Goal: Information Seeking & Learning: Learn about a topic

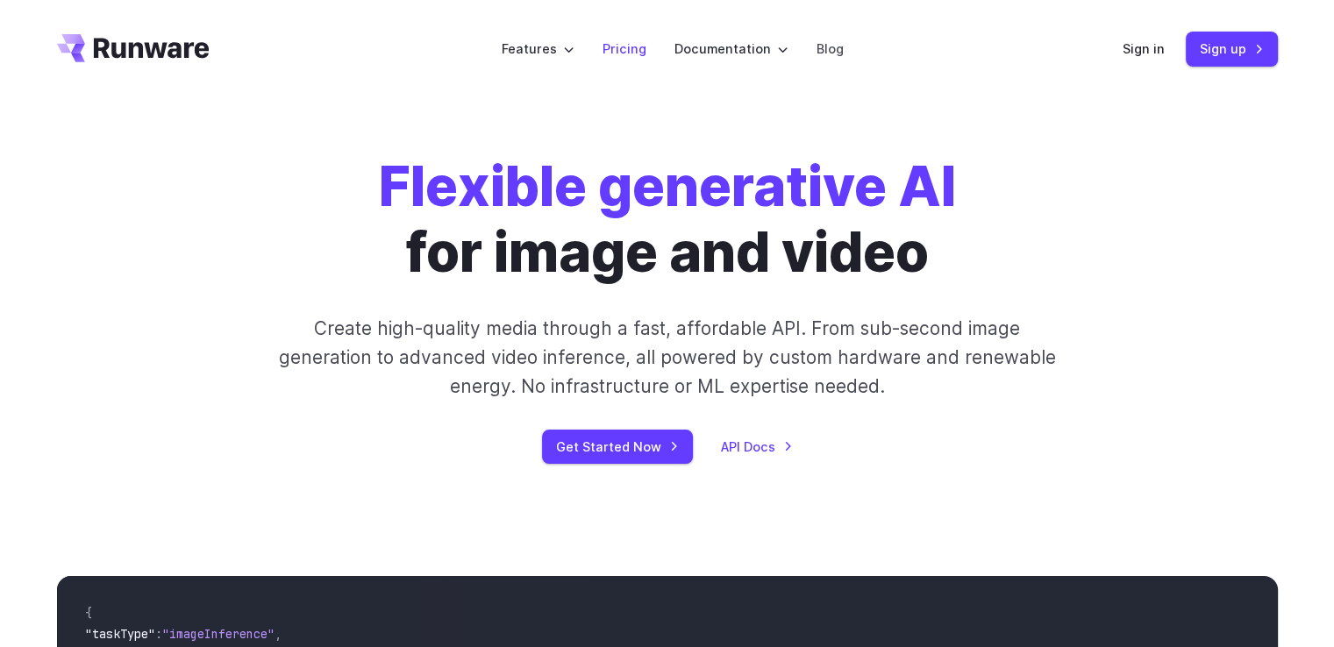
click at [620, 45] on link "Pricing" at bounding box center [624, 49] width 44 height 20
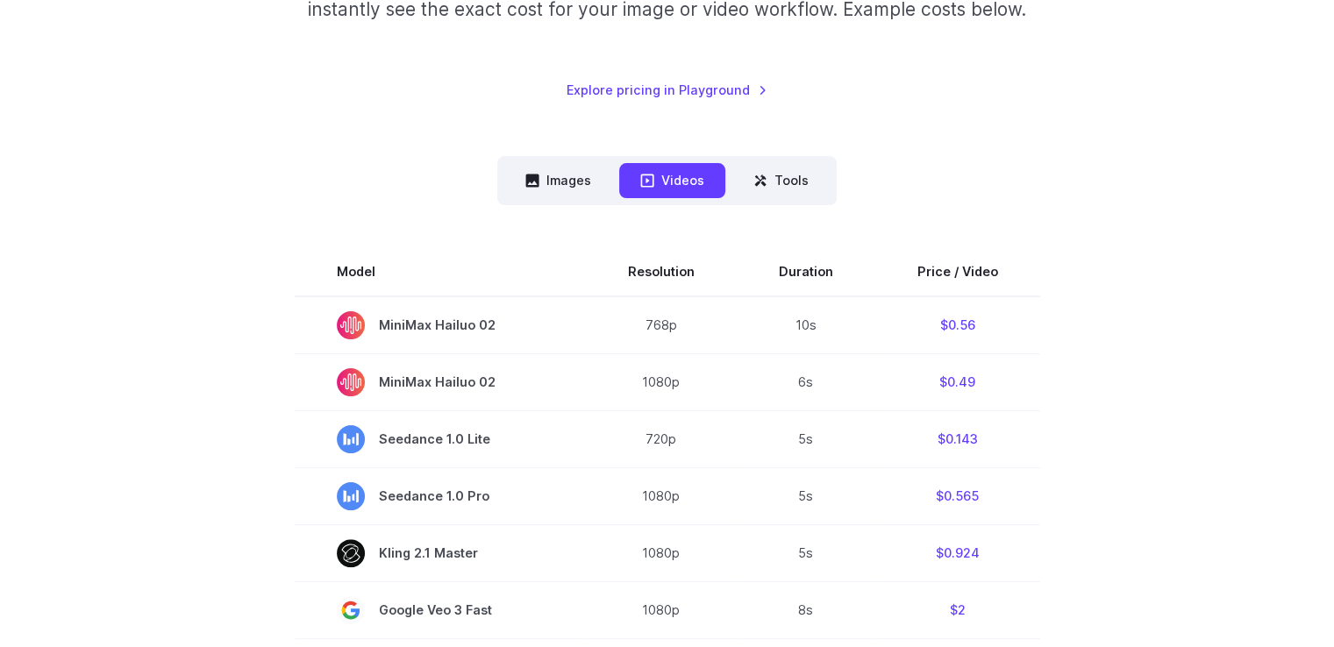
scroll to position [351, 0]
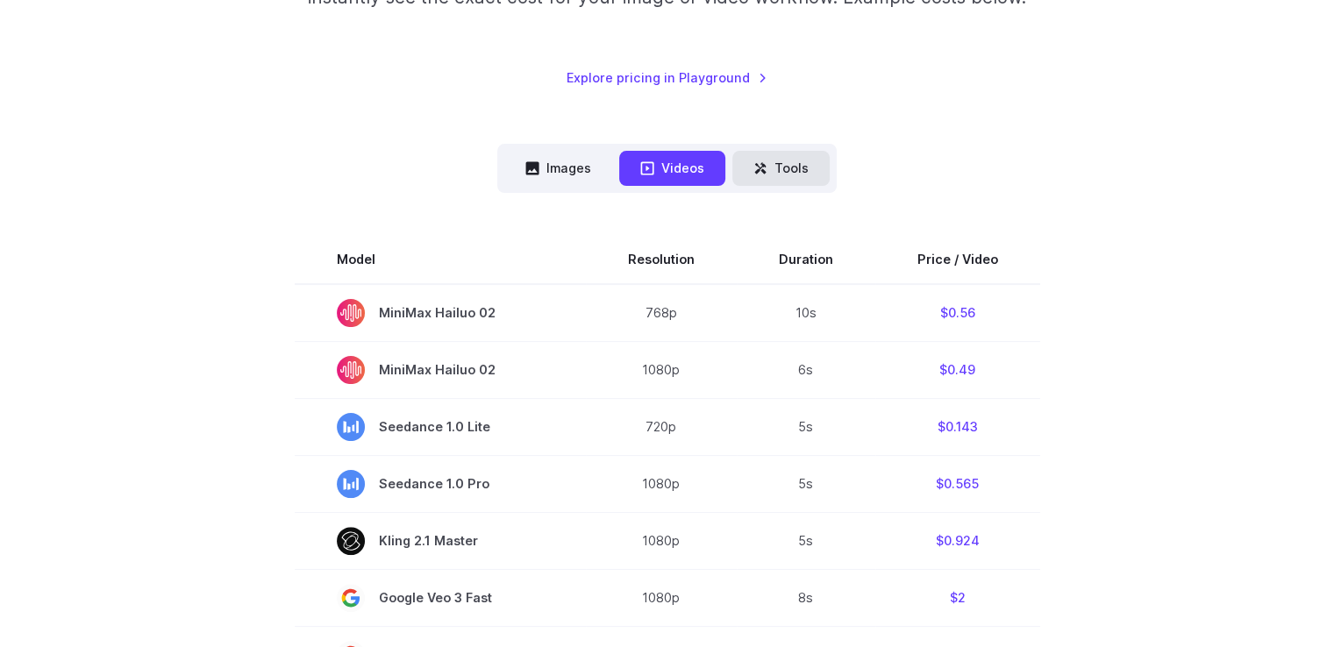
click at [781, 164] on button "Tools" at bounding box center [780, 168] width 97 height 34
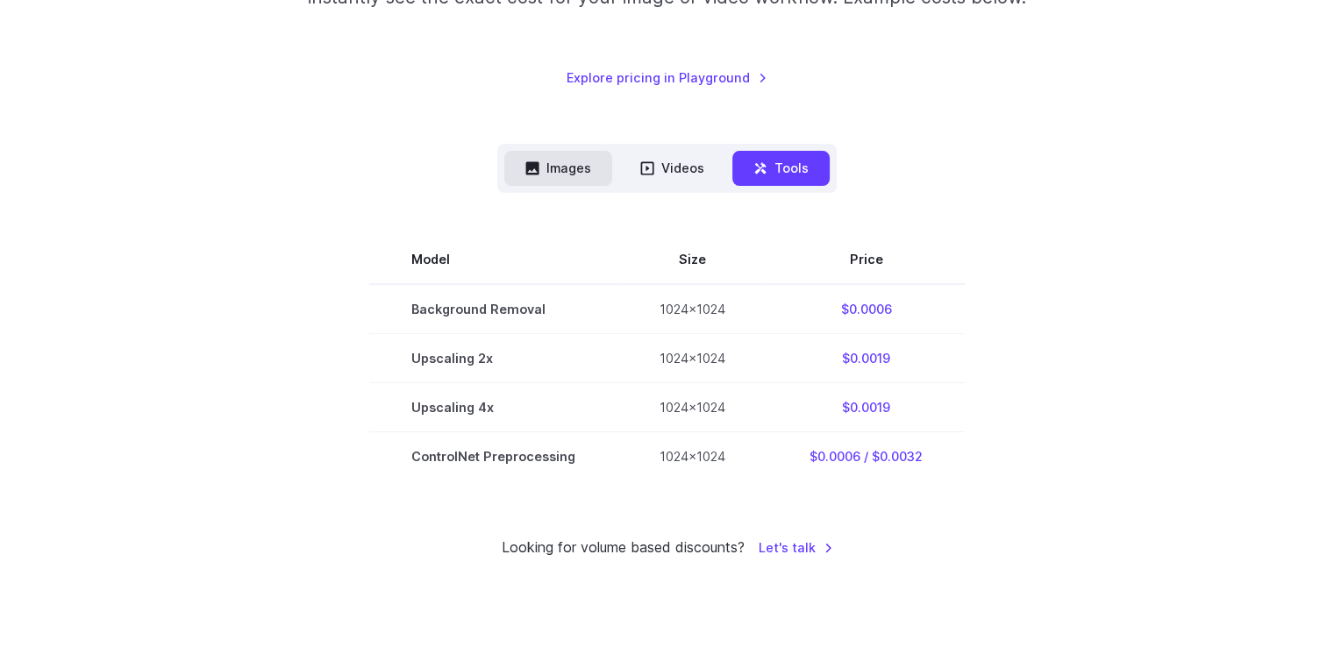
click at [543, 169] on button "Images" at bounding box center [558, 168] width 108 height 34
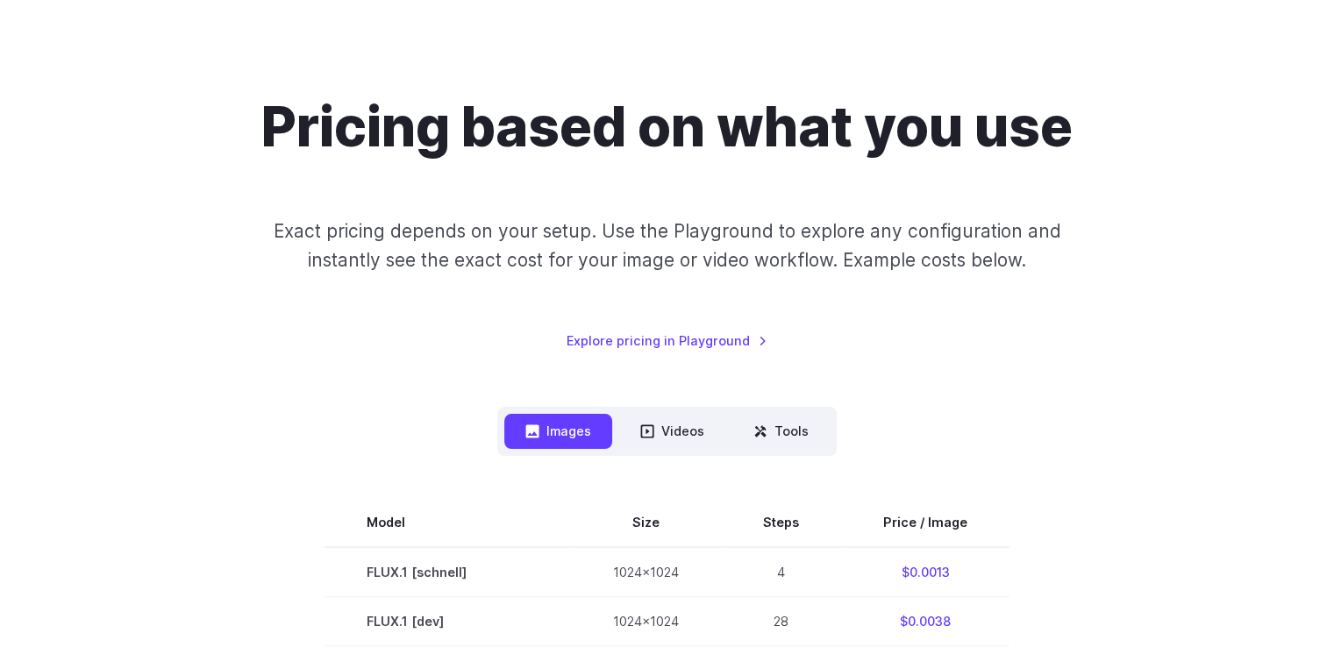
scroll to position [0, 0]
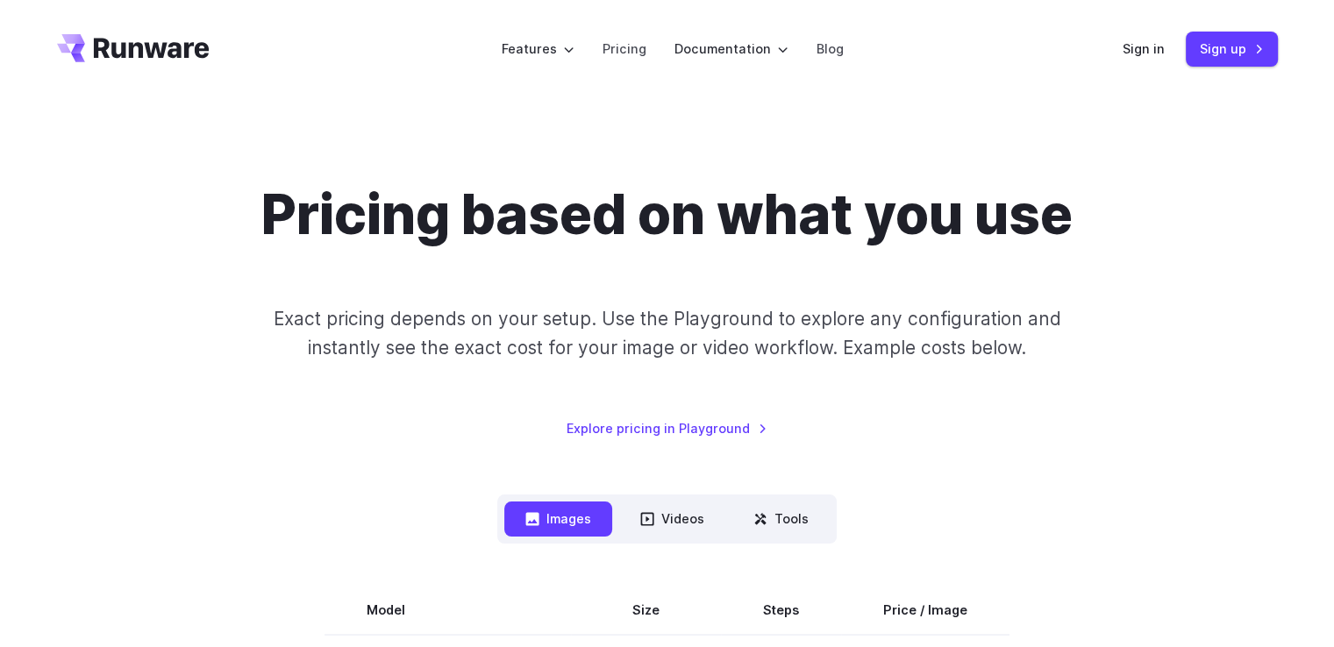
click at [153, 46] on icon "Go to /" at bounding box center [152, 48] width 116 height 20
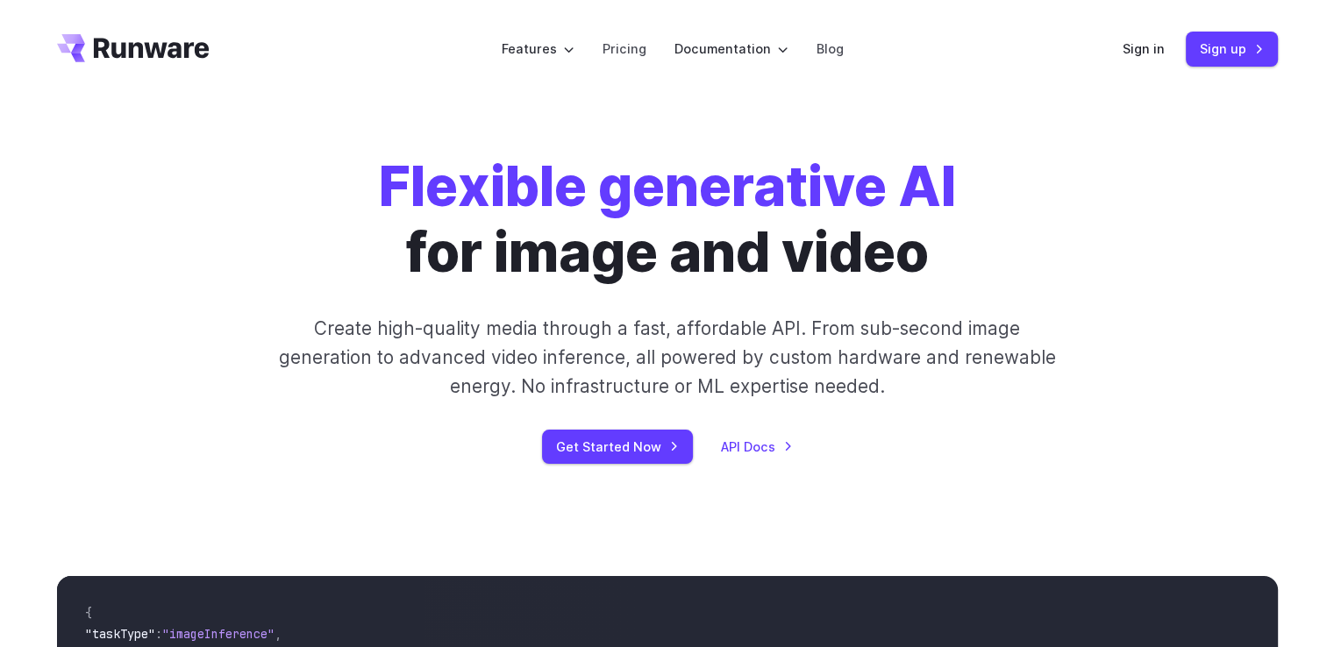
scroll to position [88, 0]
